Goal: Information Seeking & Learning: Get advice/opinions

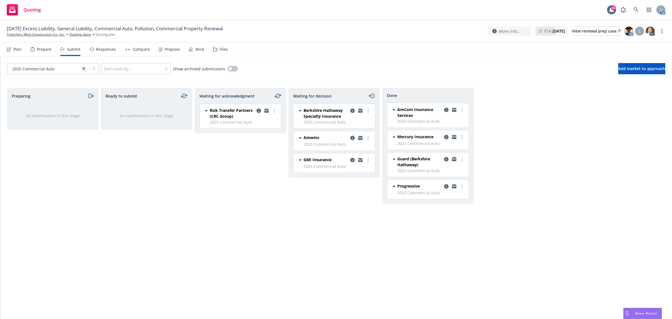
scroll to position [156, 0]
click at [638, 310] on div "Nova Assist" at bounding box center [643, 313] width 38 height 11
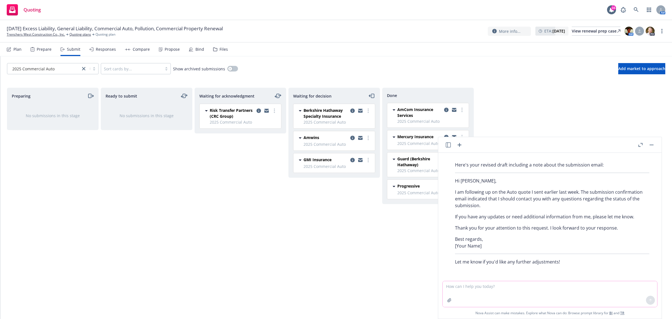
click at [493, 288] on textarea at bounding box center [550, 294] width 215 height 26
paste textarea "Hello Ariel, I am working on finishing up my review. We tend to work in order o…"
type textarea "write response to: Hello Ariel, I am working on finishing up my review. We tend…"
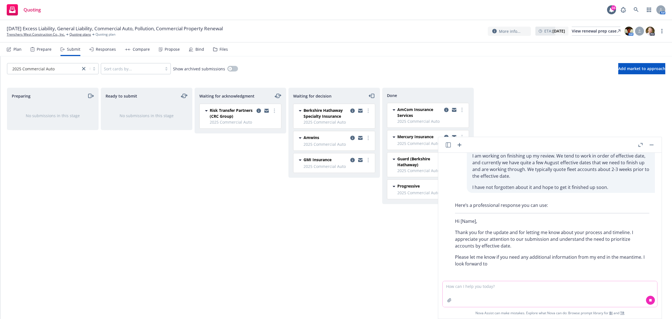
scroll to position [293, 0]
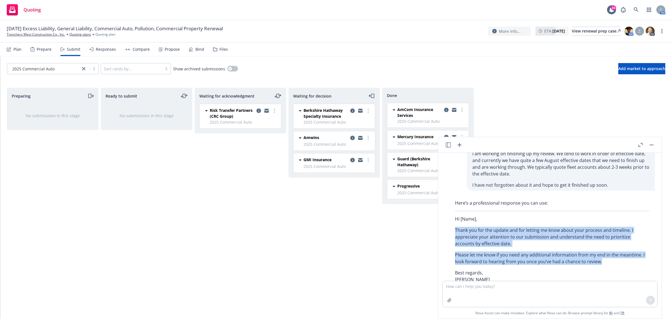
drag, startPoint x: 455, startPoint y: 226, endPoint x: 591, endPoint y: 260, distance: 140.3
click at [611, 263] on div "Here’s a professional response you can use: Hi [Name], Thank you for the update…" at bounding box center [553, 249] width 206 height 104
click at [502, 255] on p "Please let me know if you need any additional information from my end in the me…" at bounding box center [552, 257] width 194 height 13
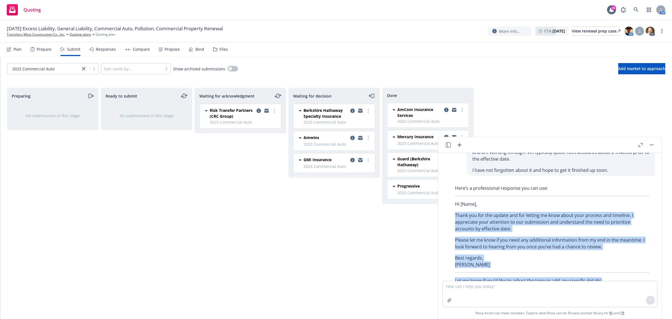
scroll to position [327, 0]
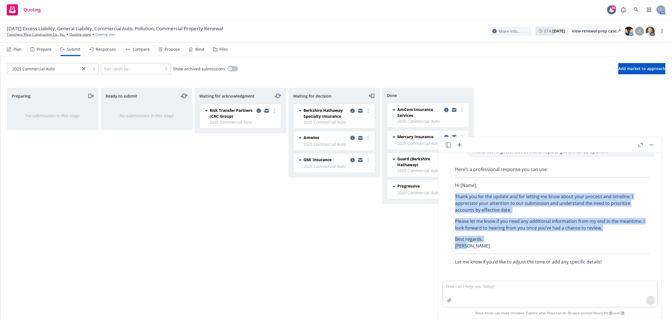
drag, startPoint x: 456, startPoint y: 230, endPoint x: 478, endPoint y: 246, distance: 27.1
click at [478, 246] on div "Here’s a professional response you can use: Hi [Name], Thank you for the update…" at bounding box center [553, 216] width 206 height 104
copy div "Thank you for the update and for letting me know about your process and timelin…"
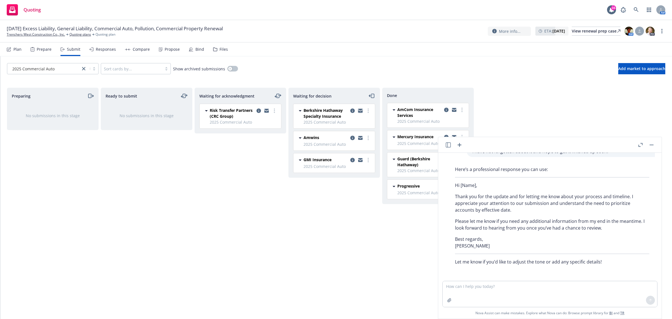
click at [360, 110] on icon "copy logging email" at bounding box center [360, 110] width 4 height 2
click at [650, 146] on button "button" at bounding box center [652, 144] width 7 height 7
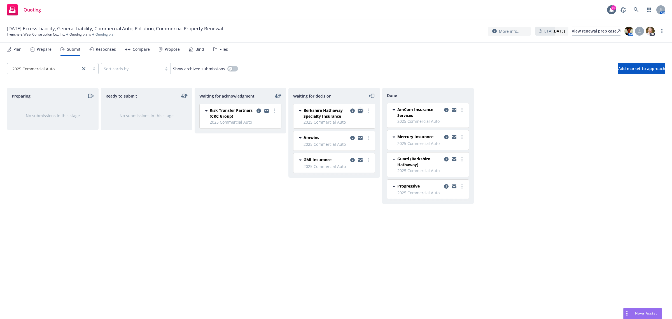
click at [361, 109] on icon "copy logging email" at bounding box center [360, 110] width 4 height 2
click at [54, 35] on link "Trenchers West Construction Co., Inc." at bounding box center [36, 34] width 58 height 5
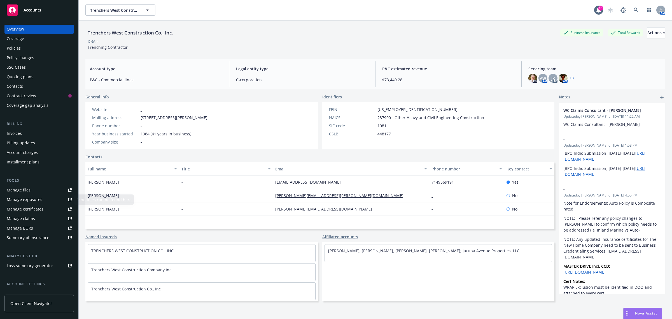
click at [37, 190] on link "Manage files" at bounding box center [38, 189] width 69 height 9
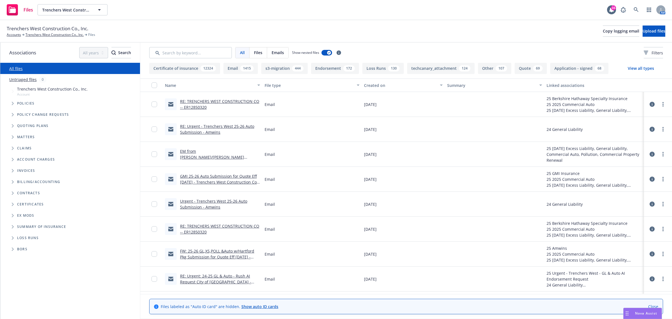
click at [12, 240] on span "Folder Tree Example" at bounding box center [12, 237] width 9 height 9
click at [23, 258] on link "2025" at bounding box center [21, 259] width 9 height 6
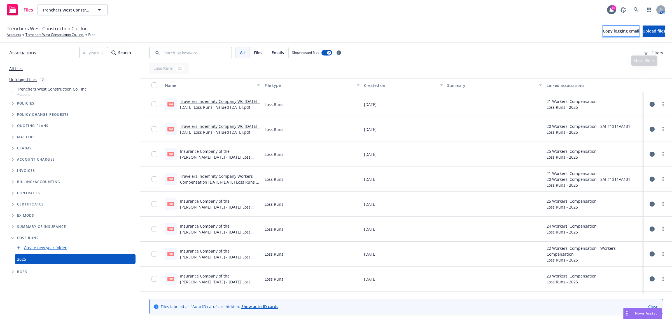
click at [603, 34] on button "Copy logging email" at bounding box center [621, 30] width 36 height 11
click at [633, 314] on div "Nova Assist" at bounding box center [646, 313] width 31 height 5
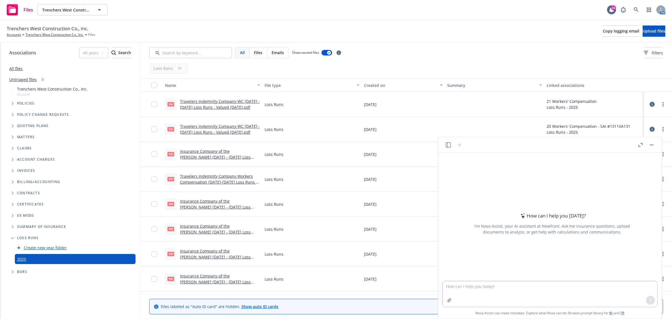
click at [552, 292] on textarea at bounding box center [550, 294] width 215 height 26
type textarea "write an email requesting auto loss runs for trenchers west"
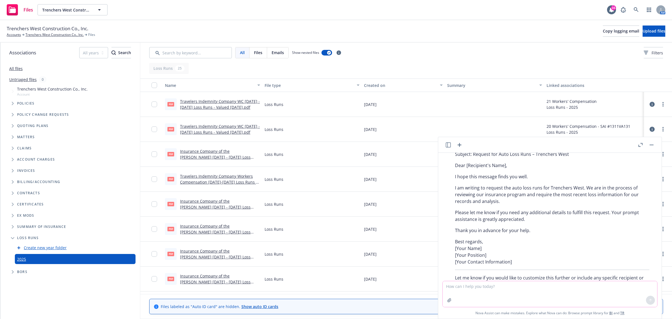
scroll to position [30, 0]
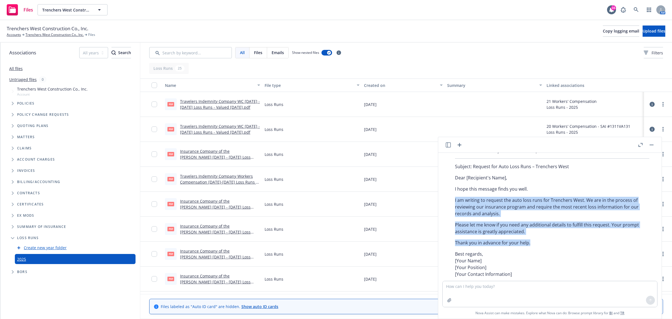
drag, startPoint x: 454, startPoint y: 197, endPoint x: 538, endPoint y: 242, distance: 95.8
click at [538, 242] on div "Here's a draft email you can use to request auto loss runs for Trenchers West: …" at bounding box center [553, 223] width 206 height 157
copy div "I am writing to request the auto loss runs for Trenchers West. We are in the pr…"
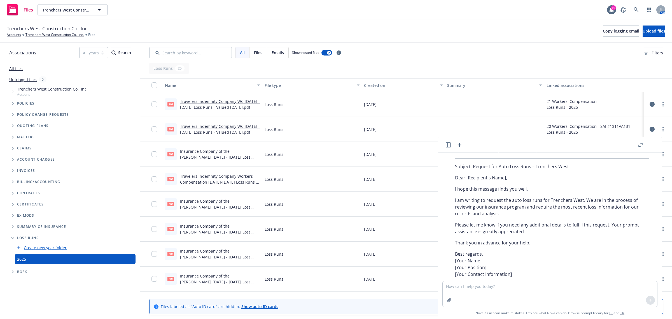
drag, startPoint x: 489, startPoint y: 229, endPoint x: 517, endPoint y: 140, distance: 93.1
click at [516, 140] on header at bounding box center [550, 145] width 224 height 16
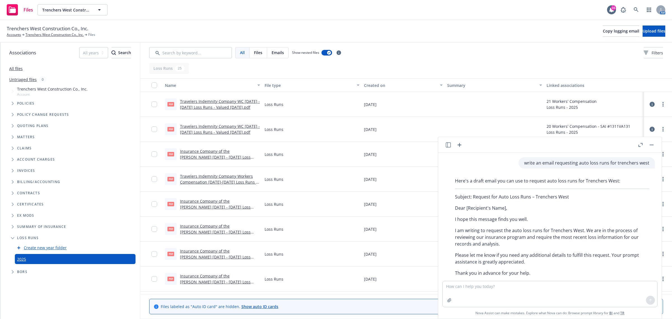
scroll to position [65, 0]
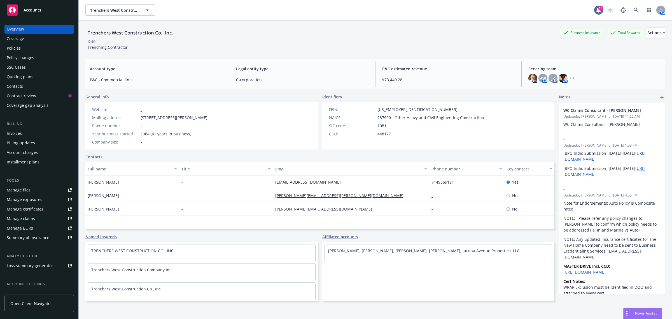
click at [18, 76] on div "Quoting plans" at bounding box center [20, 76] width 27 height 9
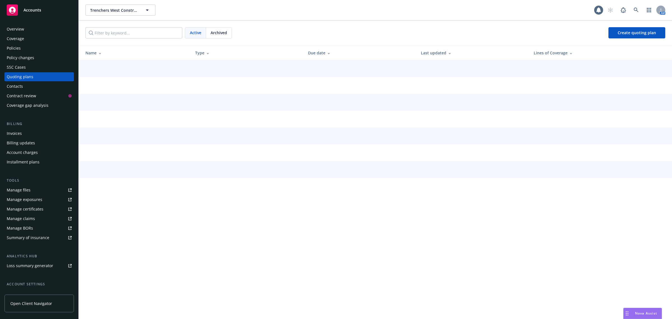
click at [23, 75] on div "Quoting plans" at bounding box center [20, 76] width 27 height 9
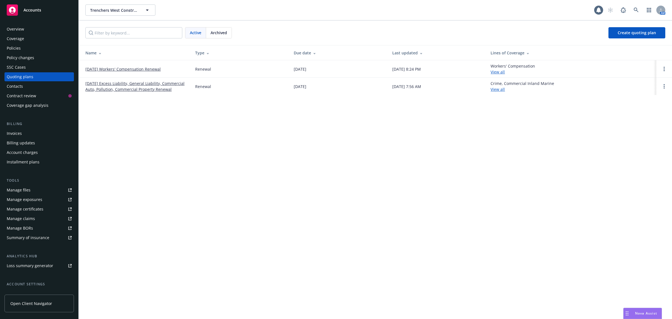
click at [103, 85] on link "[DATE] Excess Liability, General Liability, Commercial Auto, Pollution, Commerc…" at bounding box center [135, 86] width 101 height 12
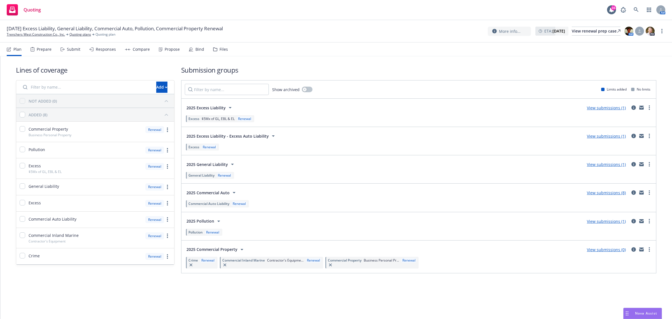
click at [611, 195] on link "View submissions (8)" at bounding box center [606, 192] width 39 height 5
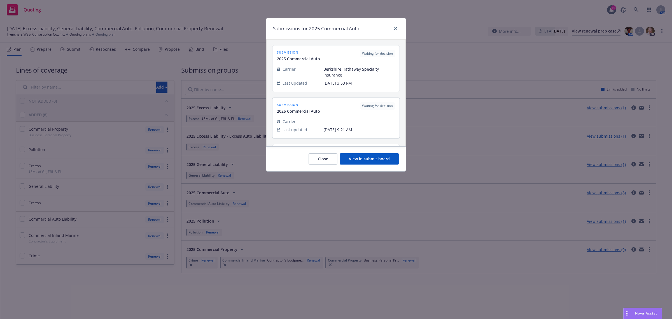
click at [356, 160] on button "View in submit board" at bounding box center [369, 158] width 59 height 11
